Goal: Information Seeking & Learning: Learn about a topic

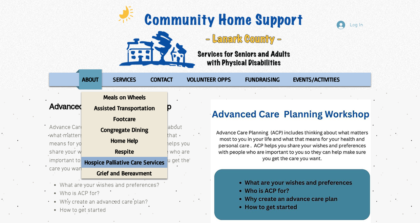
click at [136, 159] on p "Hospice Palliative Care Services" at bounding box center [124, 162] width 86 height 11
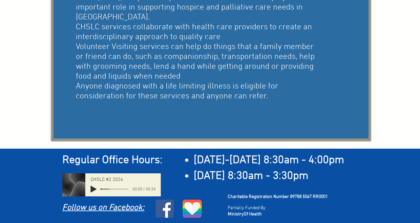
scroll to position [162, 0]
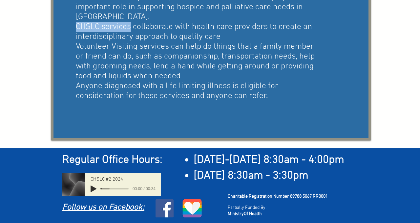
drag, startPoint x: 77, startPoint y: 27, endPoint x: 130, endPoint y: 30, distance: 53.9
click at [130, 30] on span "CHSLC services collaborate with health care providers to create an interdiscipl…" at bounding box center [194, 32] width 237 height 20
copy span "CHSLC services"
